Goal: Find specific page/section: Find specific page/section

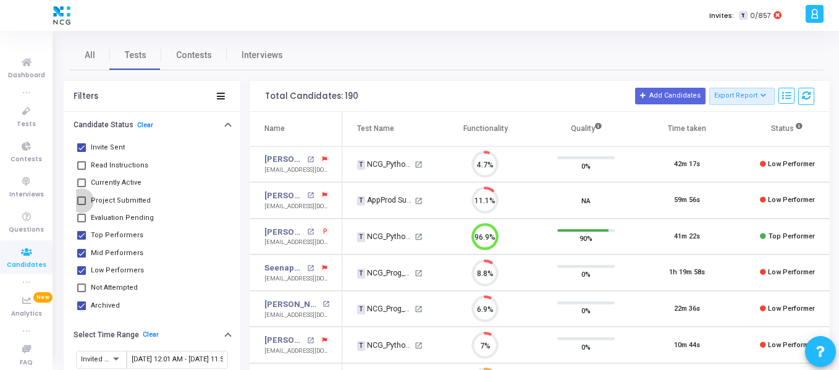
click at [81, 200] on span at bounding box center [81, 201] width 9 height 9
click at [81, 205] on input "Project Submitted" at bounding box center [81, 205] width 1 height 1
checkbox input "true"
click at [83, 182] on span at bounding box center [81, 183] width 9 height 9
click at [82, 187] on input "Currently Active" at bounding box center [81, 187] width 1 height 1
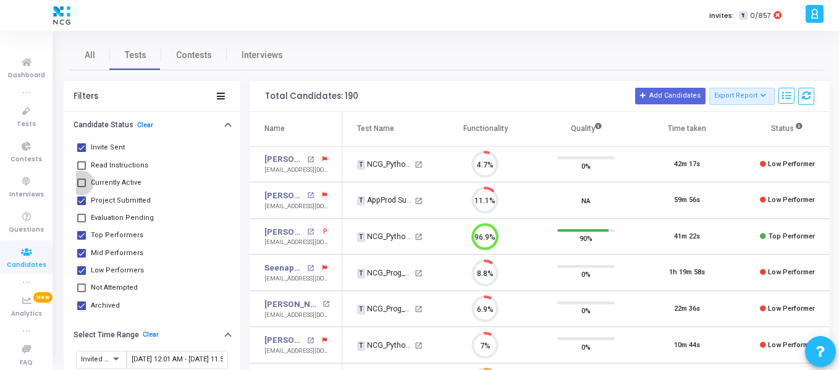
checkbox input "true"
click at [83, 163] on span at bounding box center [81, 165] width 9 height 9
click at [82, 170] on input "Read Instructions" at bounding box center [81, 170] width 1 height 1
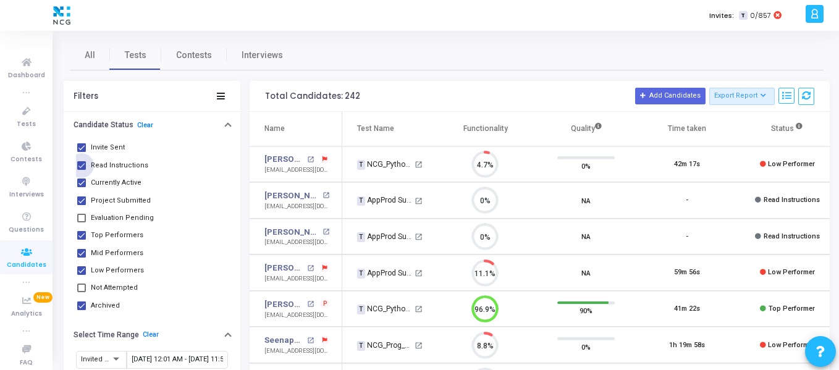
click at [83, 163] on span at bounding box center [81, 165] width 9 height 9
click at [82, 170] on input "Read Instructions" at bounding box center [81, 170] width 1 height 1
checkbox input "false"
